Goal: Check status: Check status

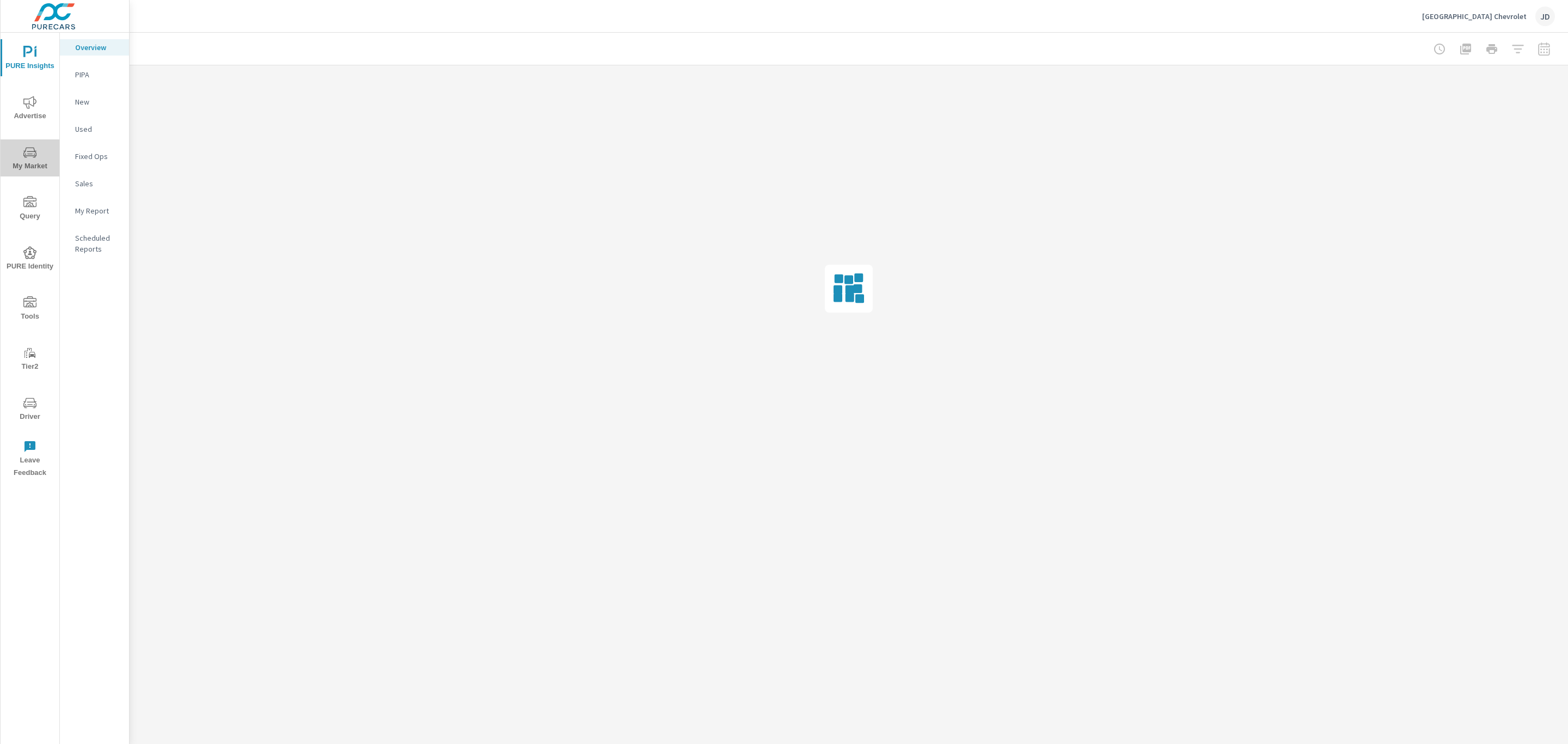
click at [34, 154] on icon "nav menu" at bounding box center [30, 152] width 13 height 13
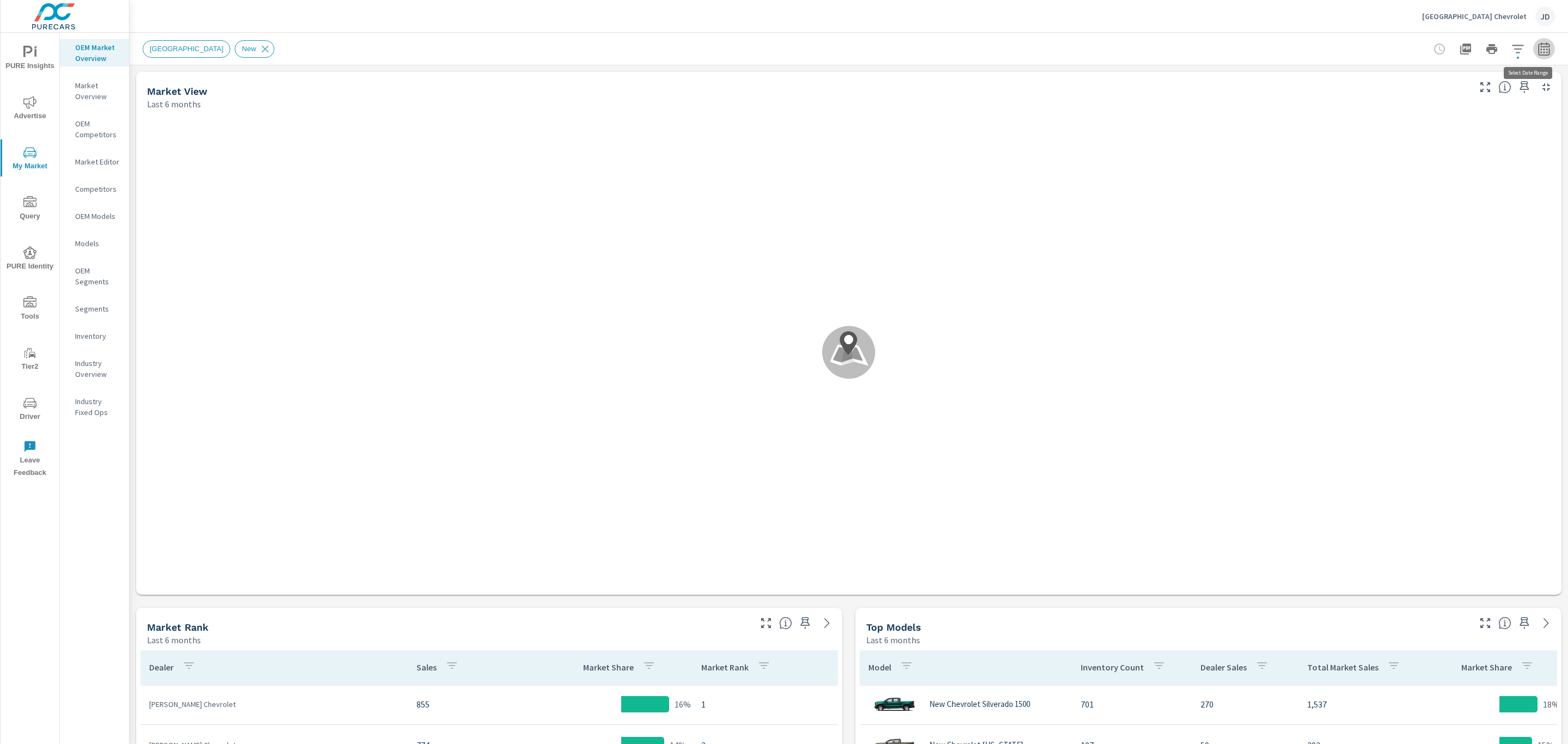
click at [1538, 51] on icon "button" at bounding box center [1544, 49] width 13 height 13
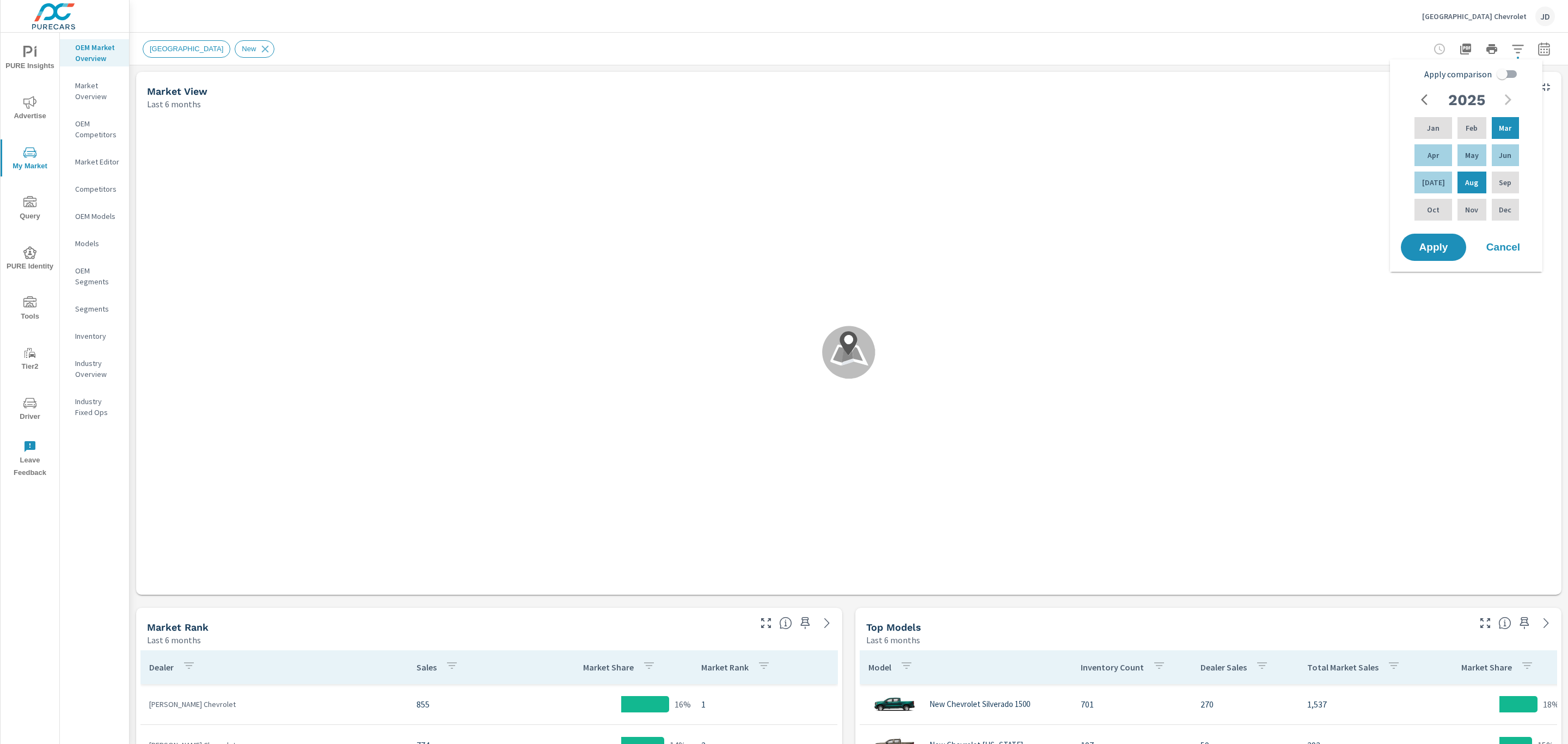
click at [1511, 83] on input "Apply comparison" at bounding box center [1503, 73] width 62 height 20
checkbox input "true"
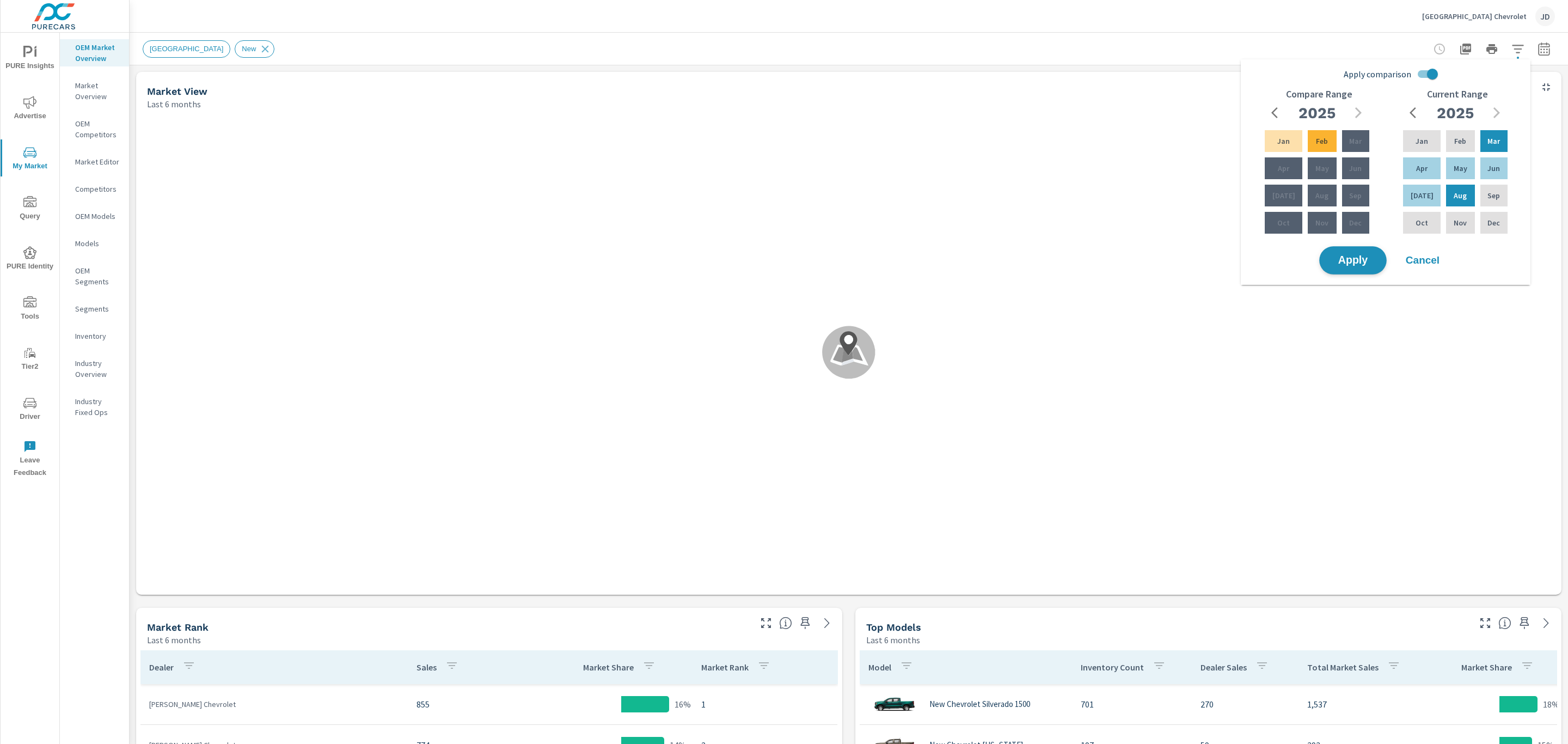
click at [1374, 261] on span "Apply" at bounding box center [1353, 260] width 45 height 11
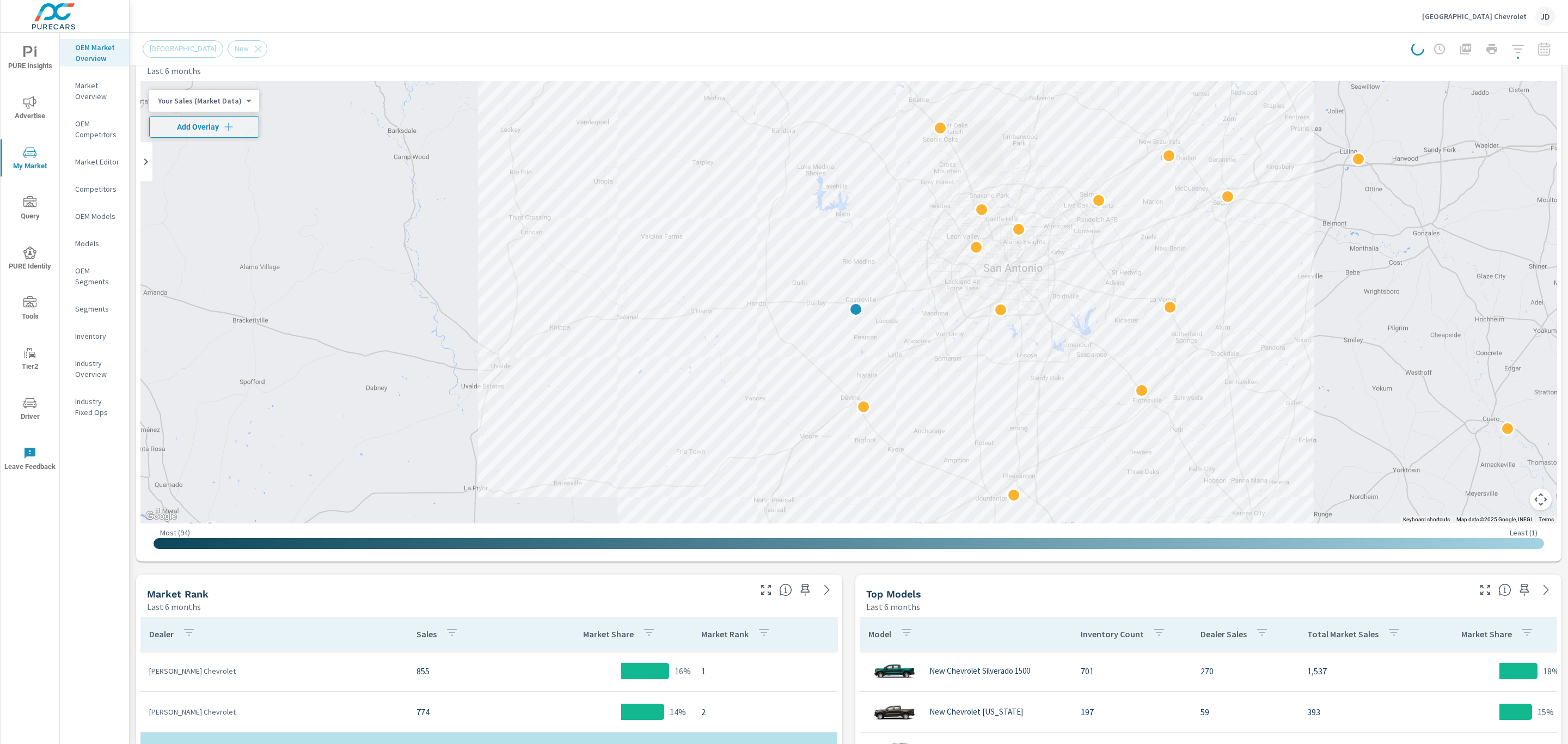
scroll to position [17, 0]
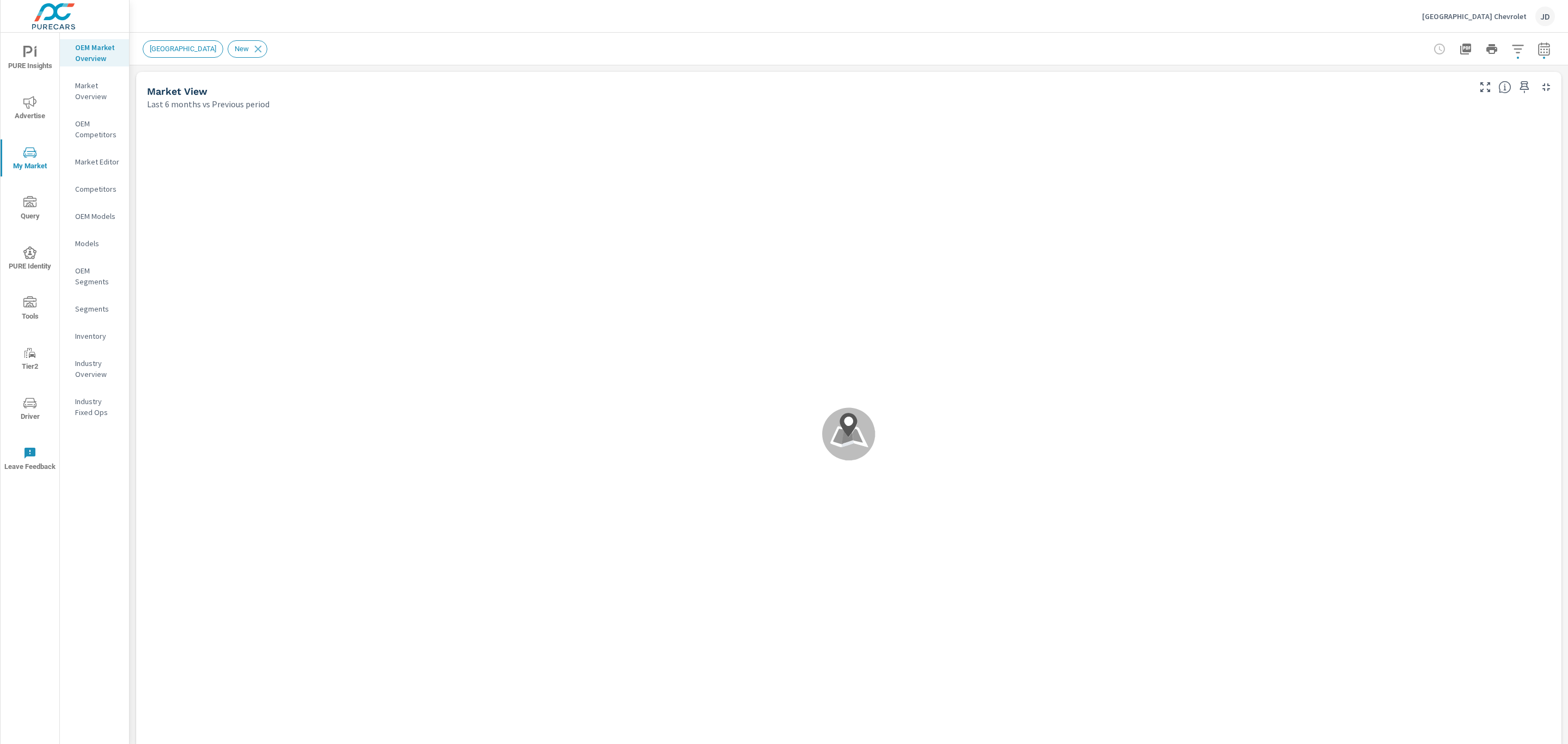
click at [843, 598] on div ".map-bw_svg__st2{fill:#fdfefe}.map-bw_svg__st4{fill:#999}" at bounding box center [848, 434] width 1417 height 639
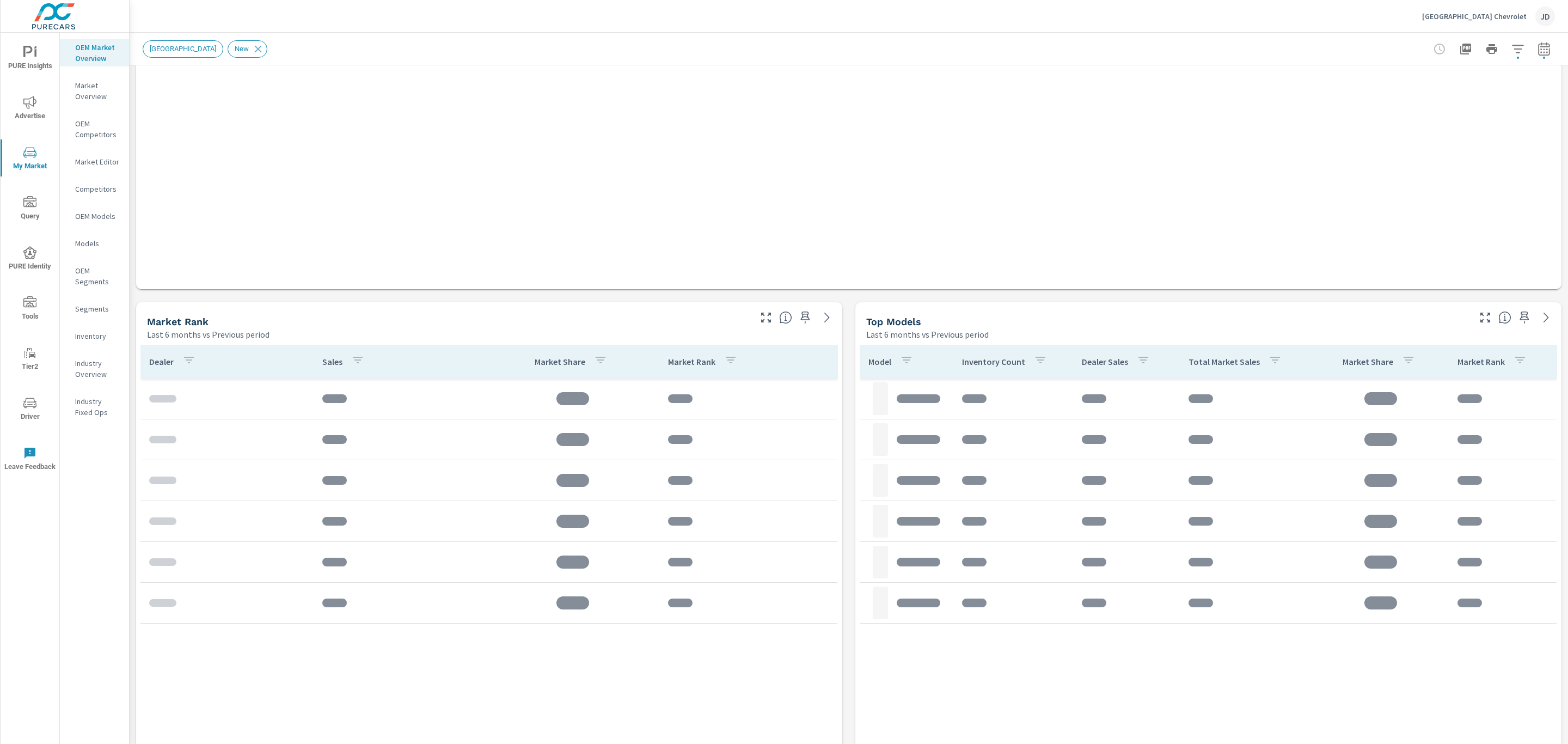
scroll to position [591, 0]
